Goal: Transaction & Acquisition: Subscribe to service/newsletter

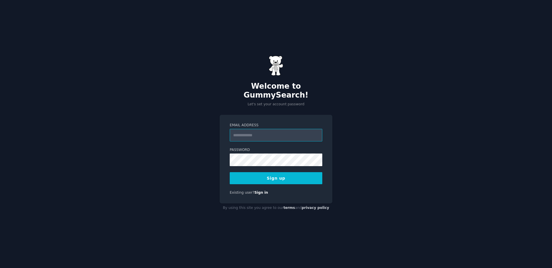
click at [261, 134] on input "Email Address" at bounding box center [276, 135] width 93 height 13
type input "**********"
click at [266, 172] on button "Sign up" at bounding box center [276, 178] width 93 height 12
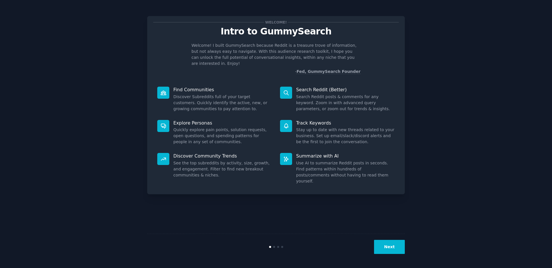
click at [393, 252] on button "Next" at bounding box center [389, 247] width 31 height 14
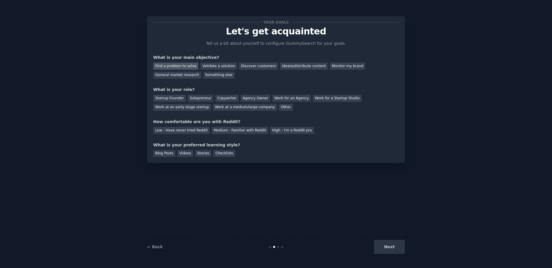
click at [180, 68] on div "Find a problem to solve" at bounding box center [175, 66] width 45 height 7
click at [176, 97] on div "Startup Founder" at bounding box center [169, 98] width 32 height 7
click at [199, 100] on div "Solopreneur" at bounding box center [200, 98] width 25 height 7
click at [216, 132] on div "Medium - Familiar with Reddit" at bounding box center [239, 130] width 56 height 7
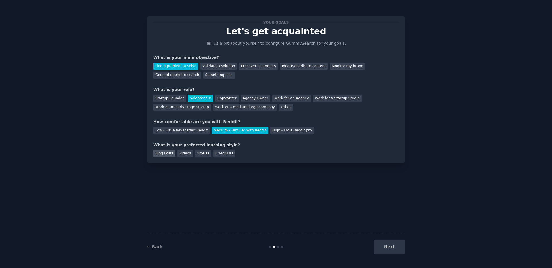
click at [167, 155] on div "Blog Posts" at bounding box center [164, 153] width 22 height 7
click at [388, 249] on button "Next" at bounding box center [389, 247] width 31 height 14
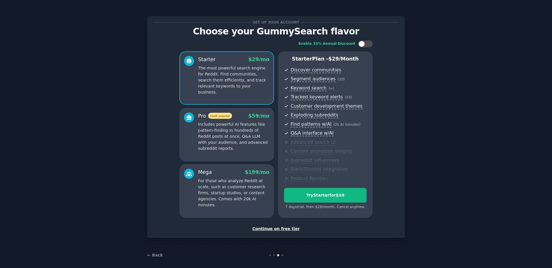
click at [277, 231] on div "Continue on free tier" at bounding box center [275, 229] width 245 height 6
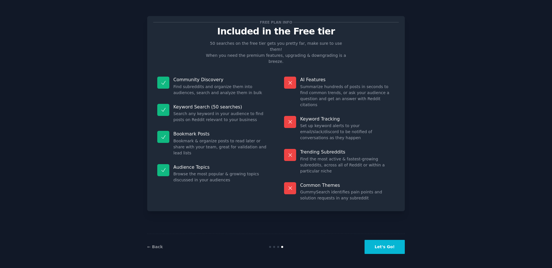
click at [390, 247] on button "Let's Go!" at bounding box center [384, 247] width 40 height 14
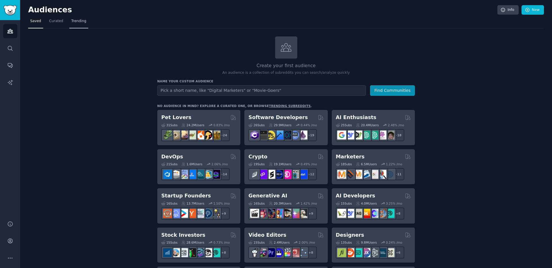
click at [79, 21] on span "Trending" at bounding box center [78, 21] width 15 height 5
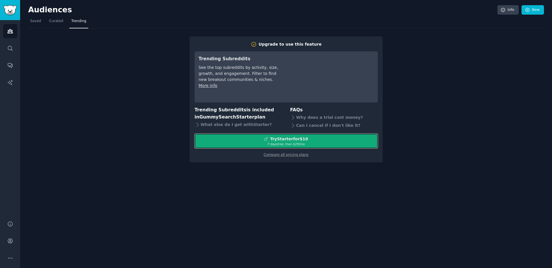
click at [306, 139] on div "Try Starter for $10" at bounding box center [289, 139] width 38 height 6
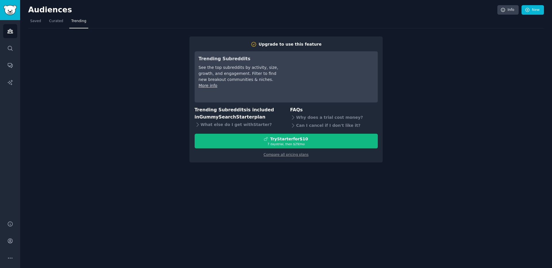
click at [136, 37] on div "Upgrade to use this feature Trending Subreddits See the top subreddits by activ…" at bounding box center [285, 95] width 515 height 134
click at [63, 21] on link "Curated" at bounding box center [56, 23] width 18 height 12
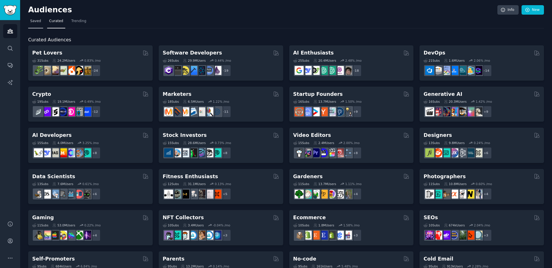
click at [34, 24] on link "Saved" at bounding box center [35, 23] width 15 height 12
